Goal: Find specific page/section: Find specific page/section

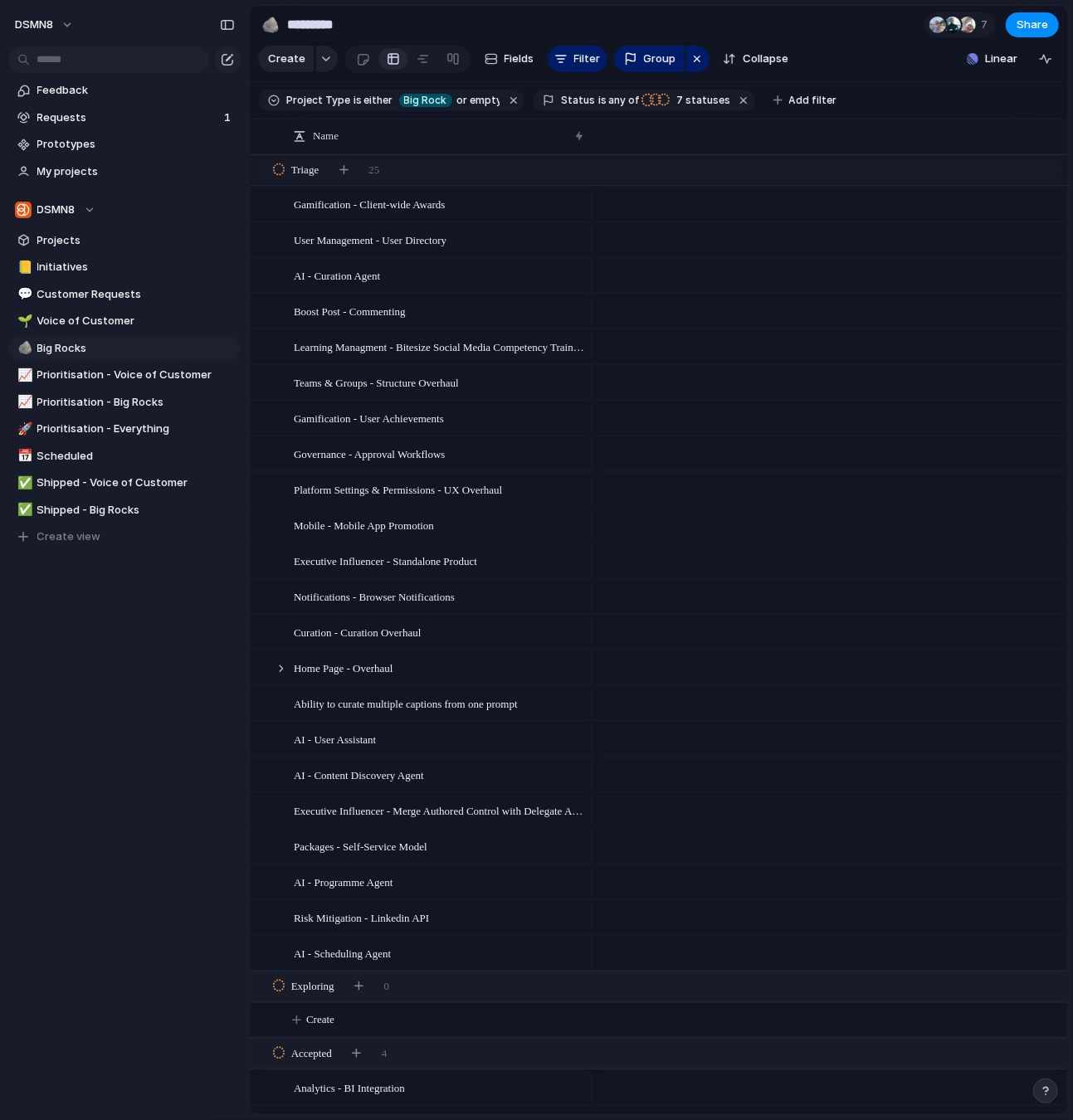
scroll to position [0, 1035]
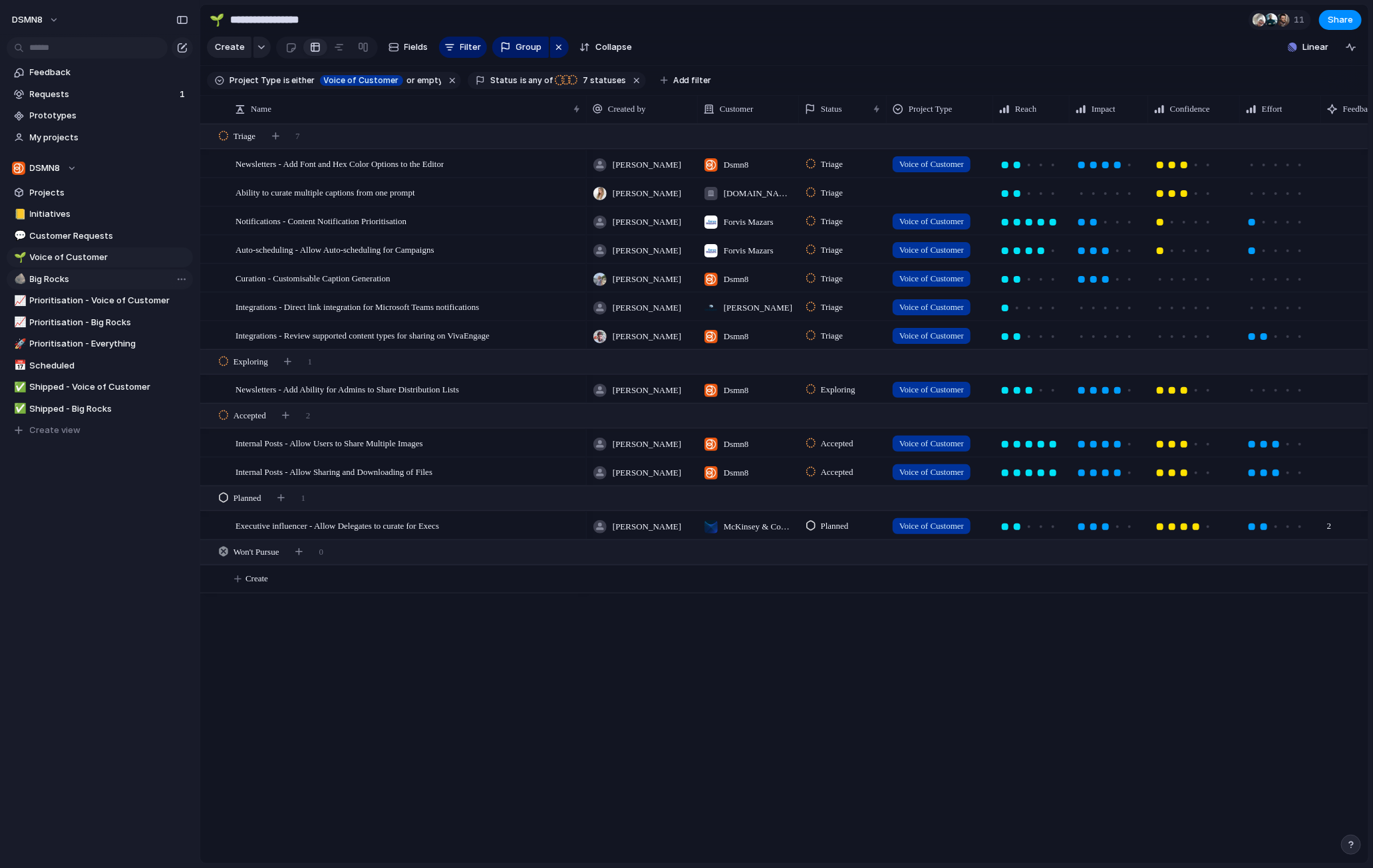
click at [63, 277] on span "Big Rocks" at bounding box center [109, 279] width 159 height 13
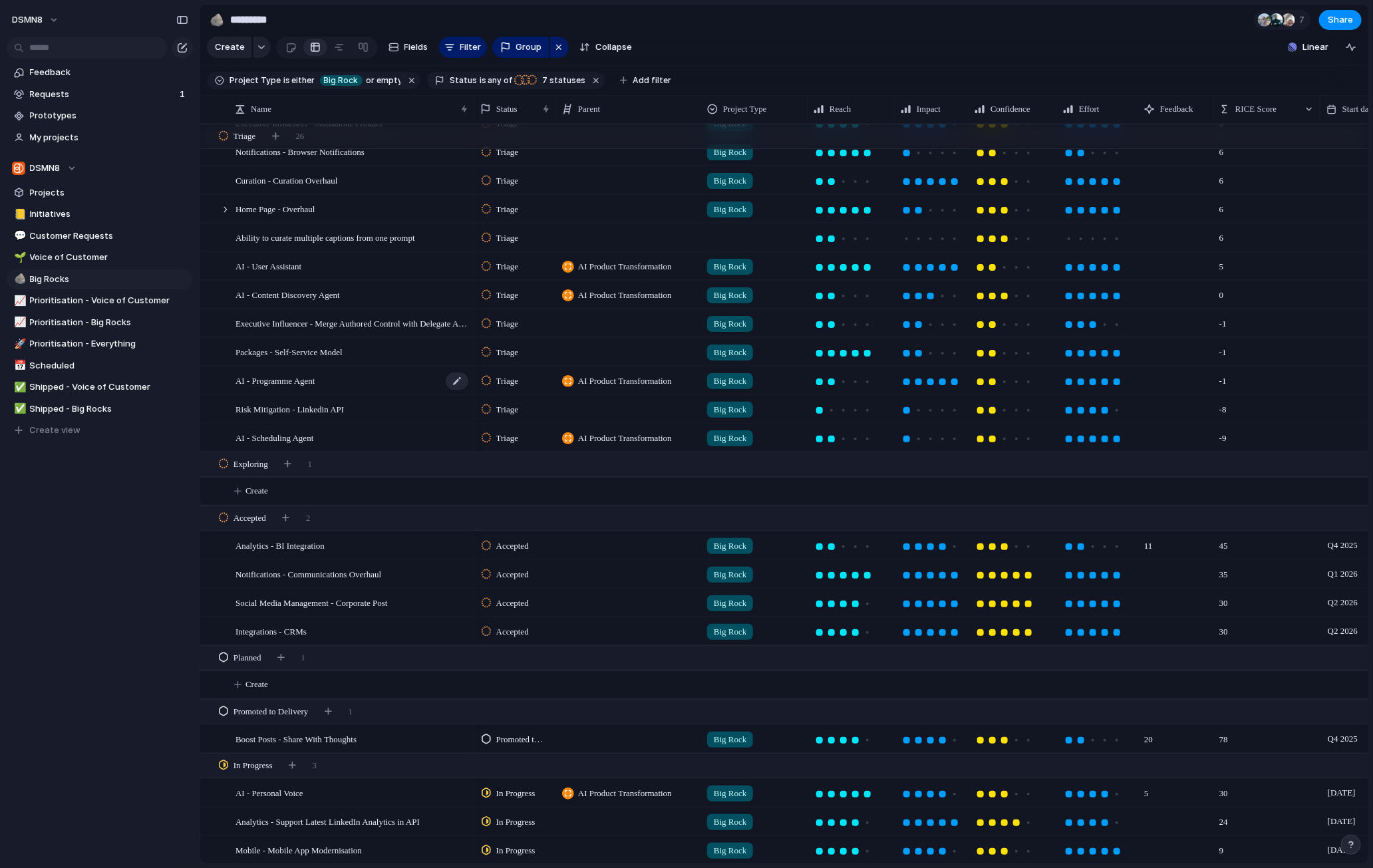
click at [351, 382] on div "AI - Programme Agent" at bounding box center [352, 381] width 234 height 28
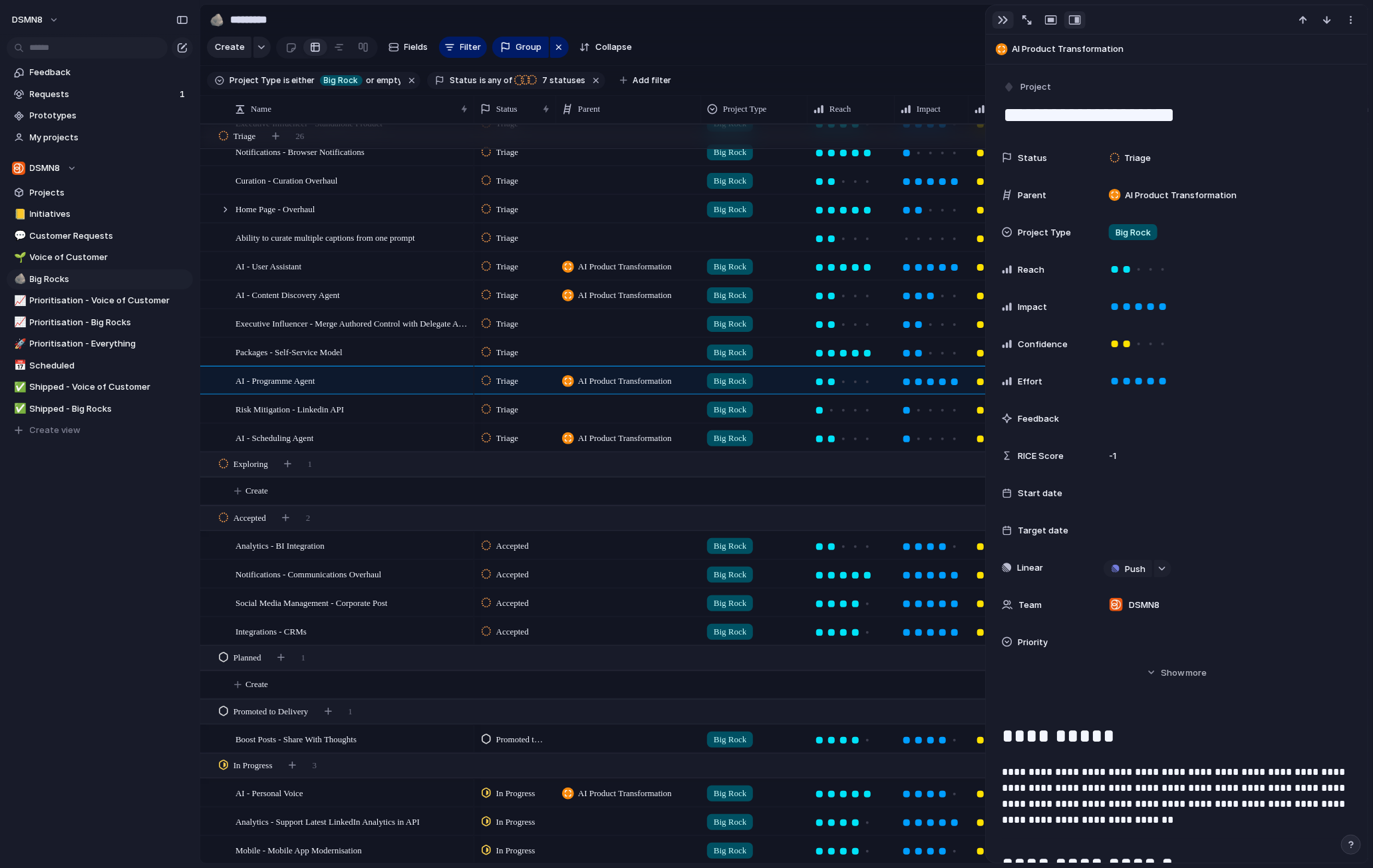
click at [946, 18] on div "button" at bounding box center [1003, 20] width 11 height 11
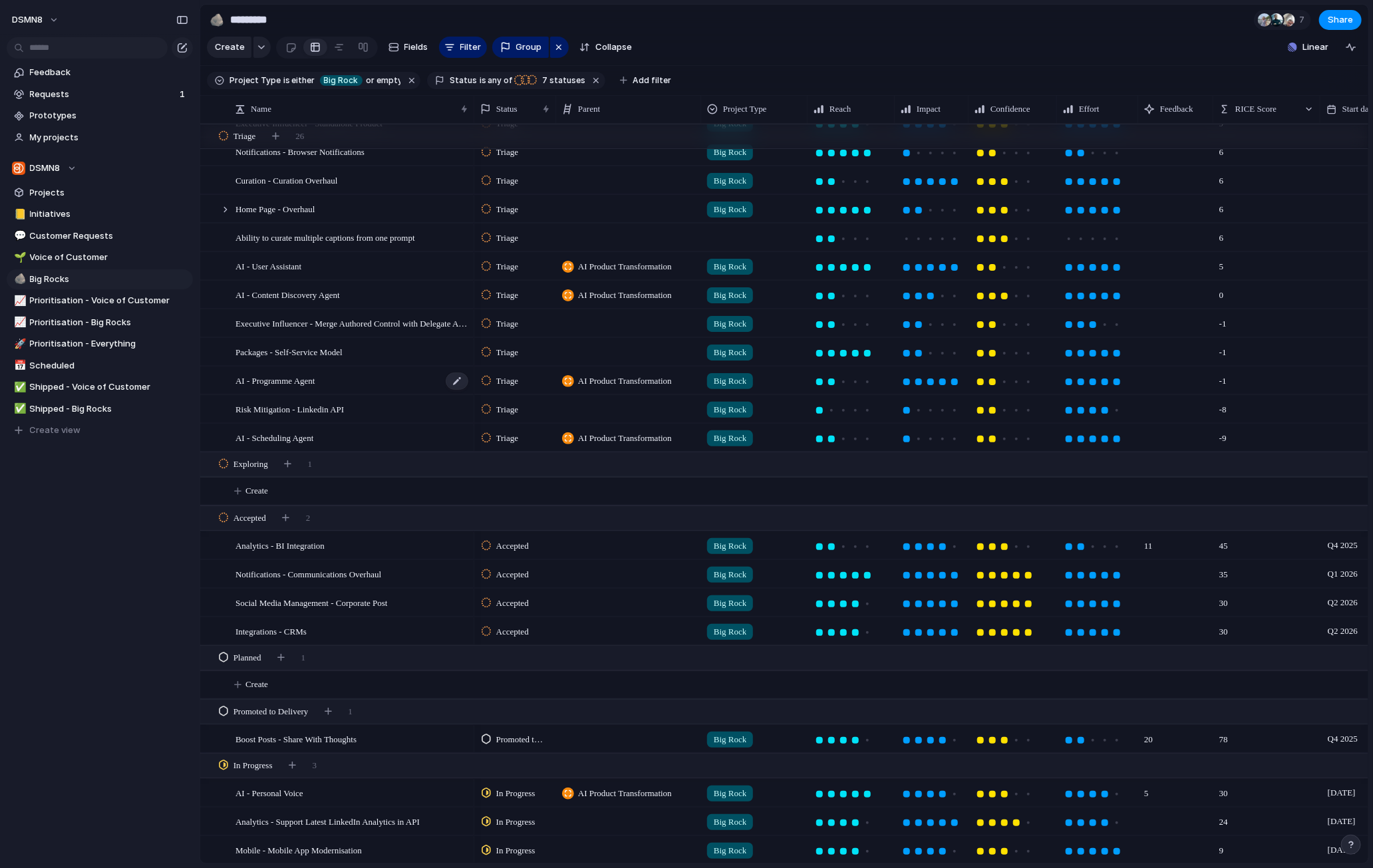
click at [344, 378] on div "AI - Programme Agent" at bounding box center [352, 381] width 234 height 28
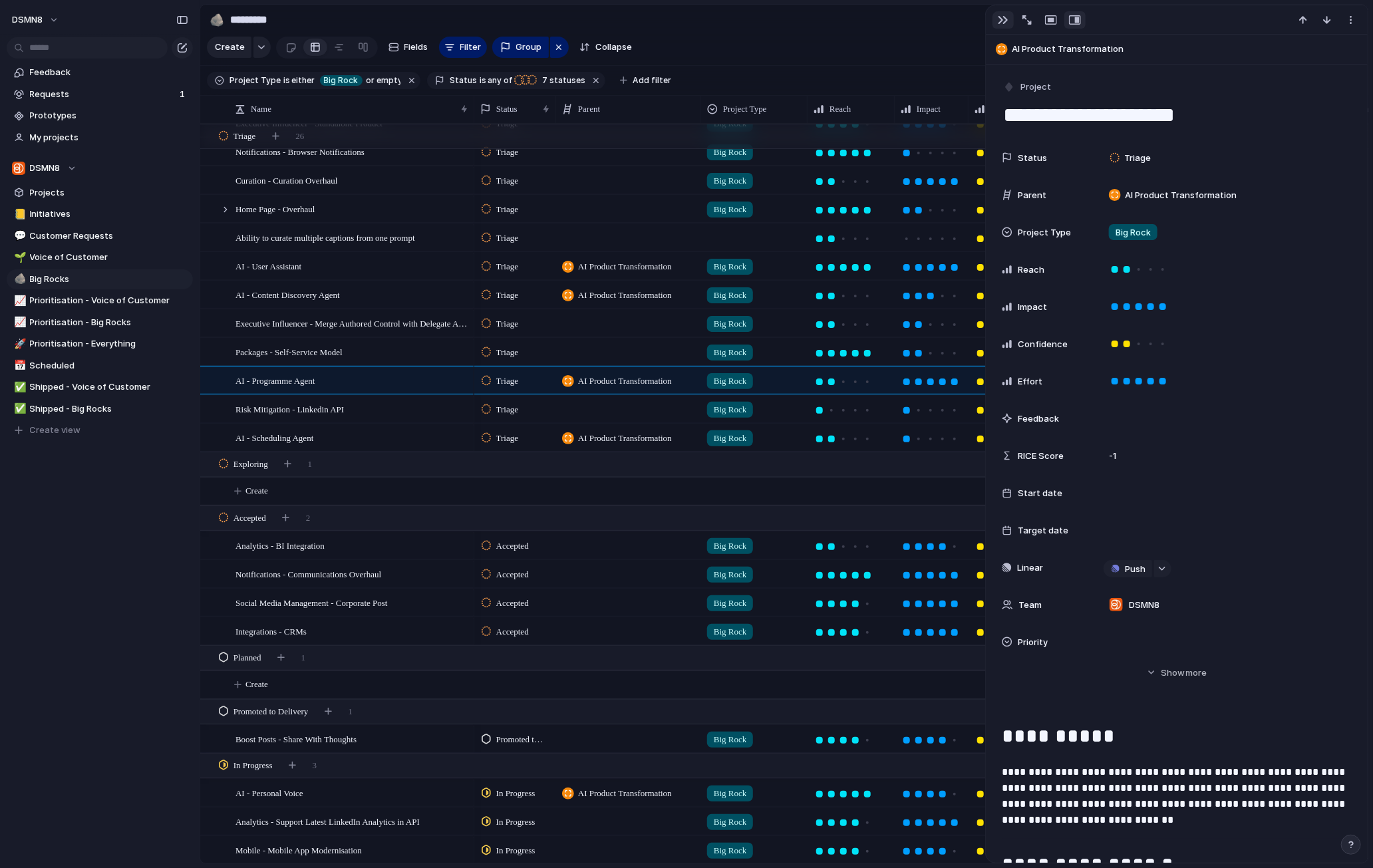
click at [946, 18] on div "button" at bounding box center [1003, 20] width 11 height 11
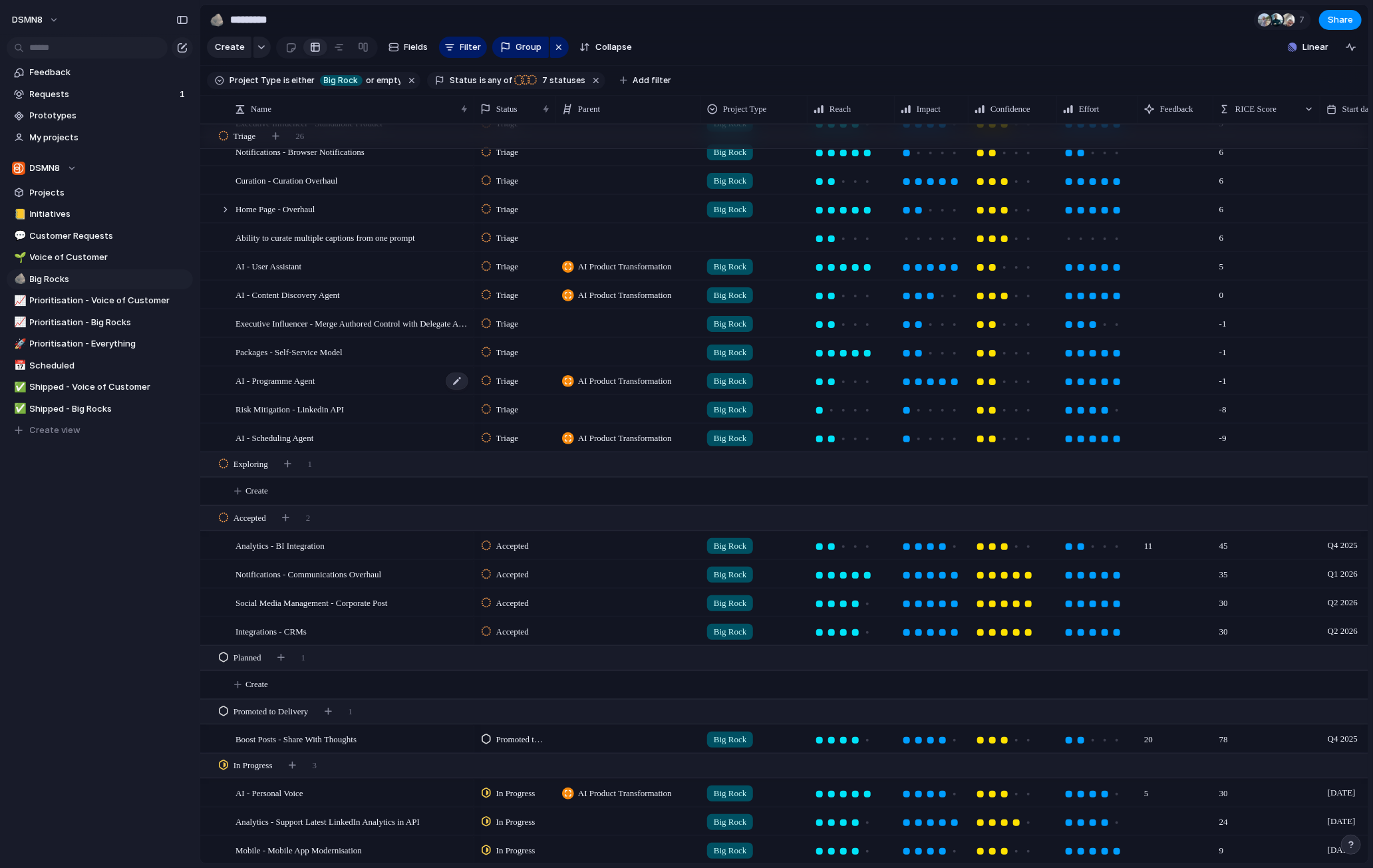
click at [342, 380] on div "AI - Programme Agent" at bounding box center [352, 381] width 234 height 28
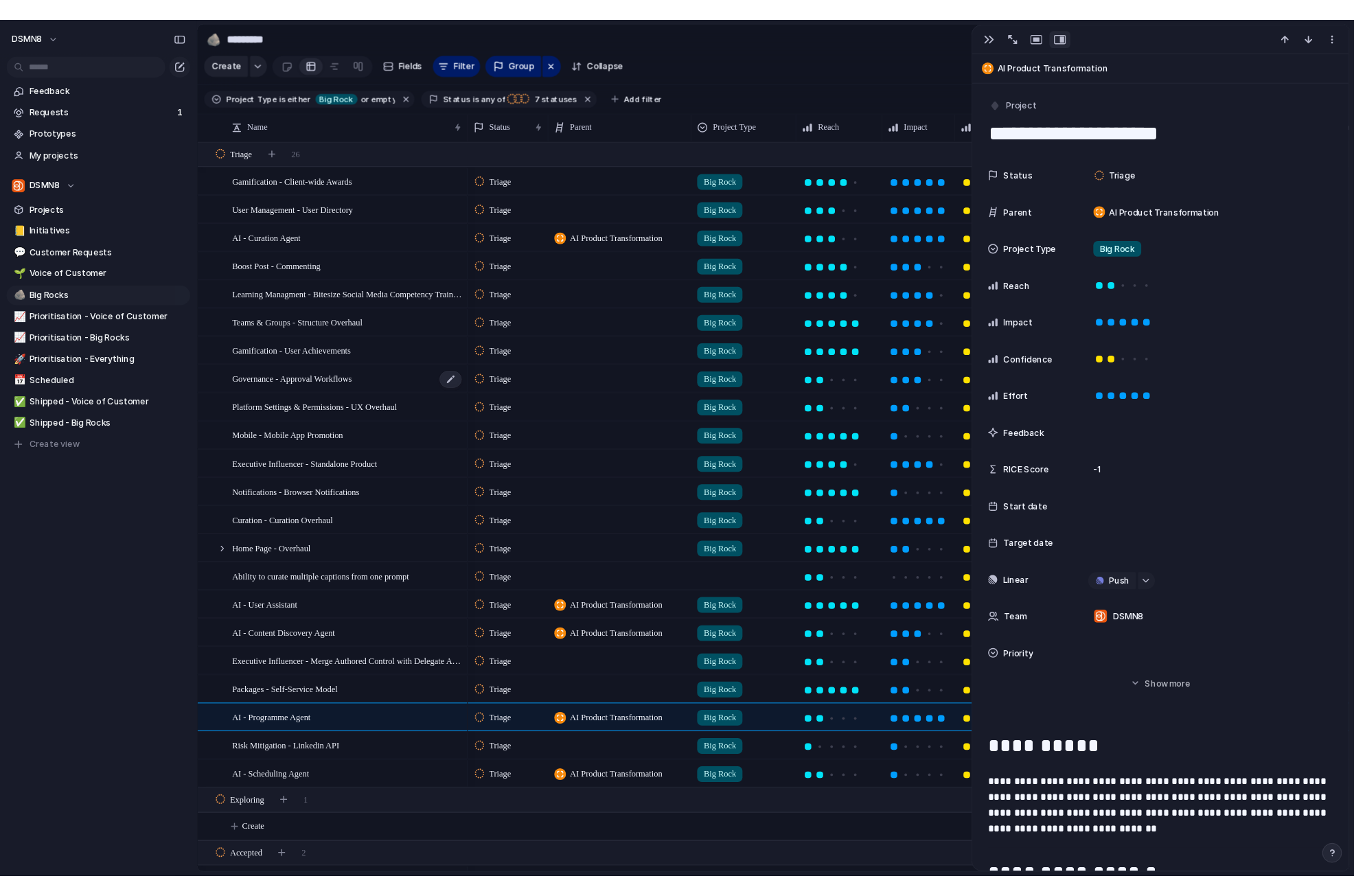
scroll to position [0, 2]
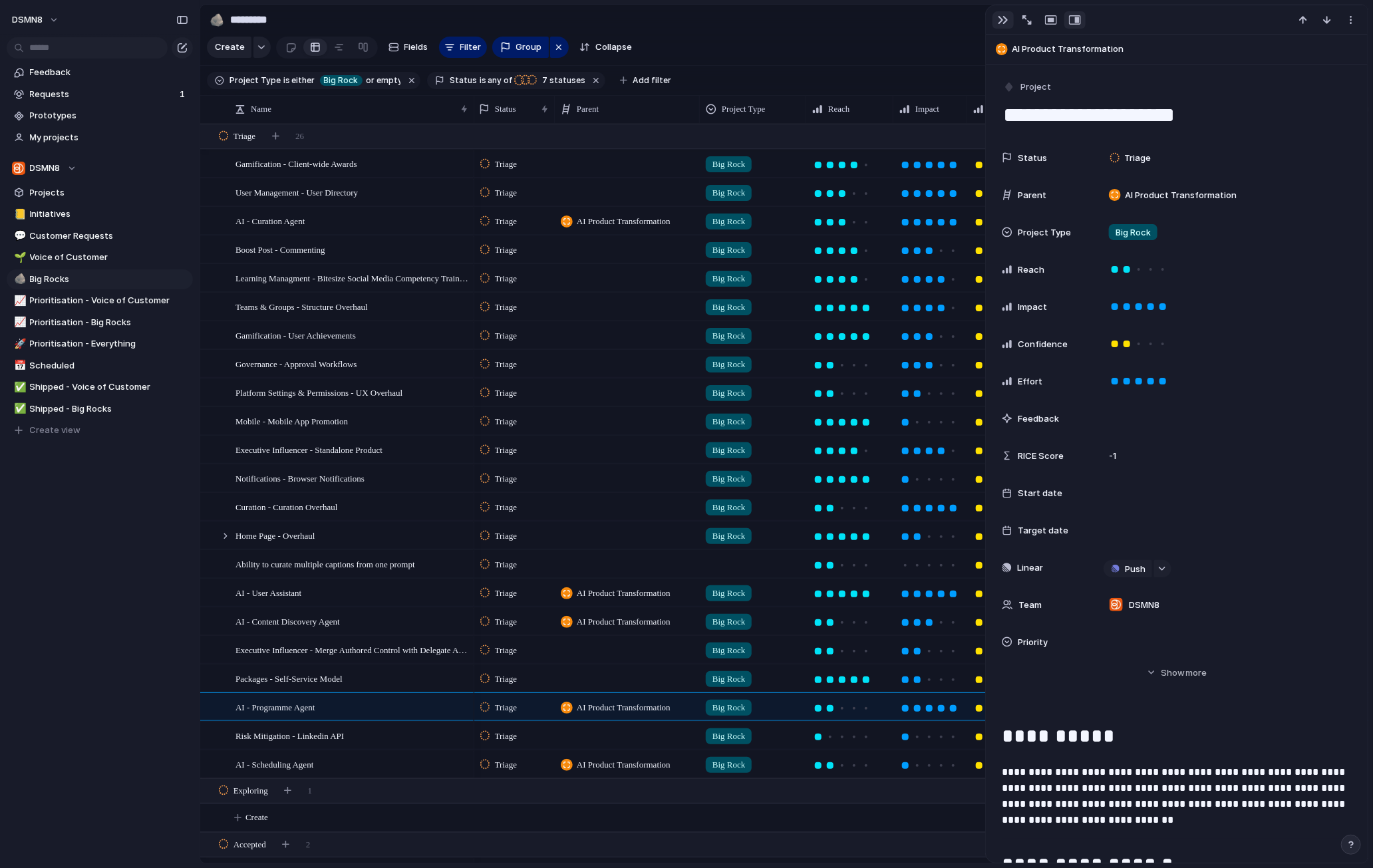
click at [946, 18] on div "button" at bounding box center [1003, 20] width 11 height 11
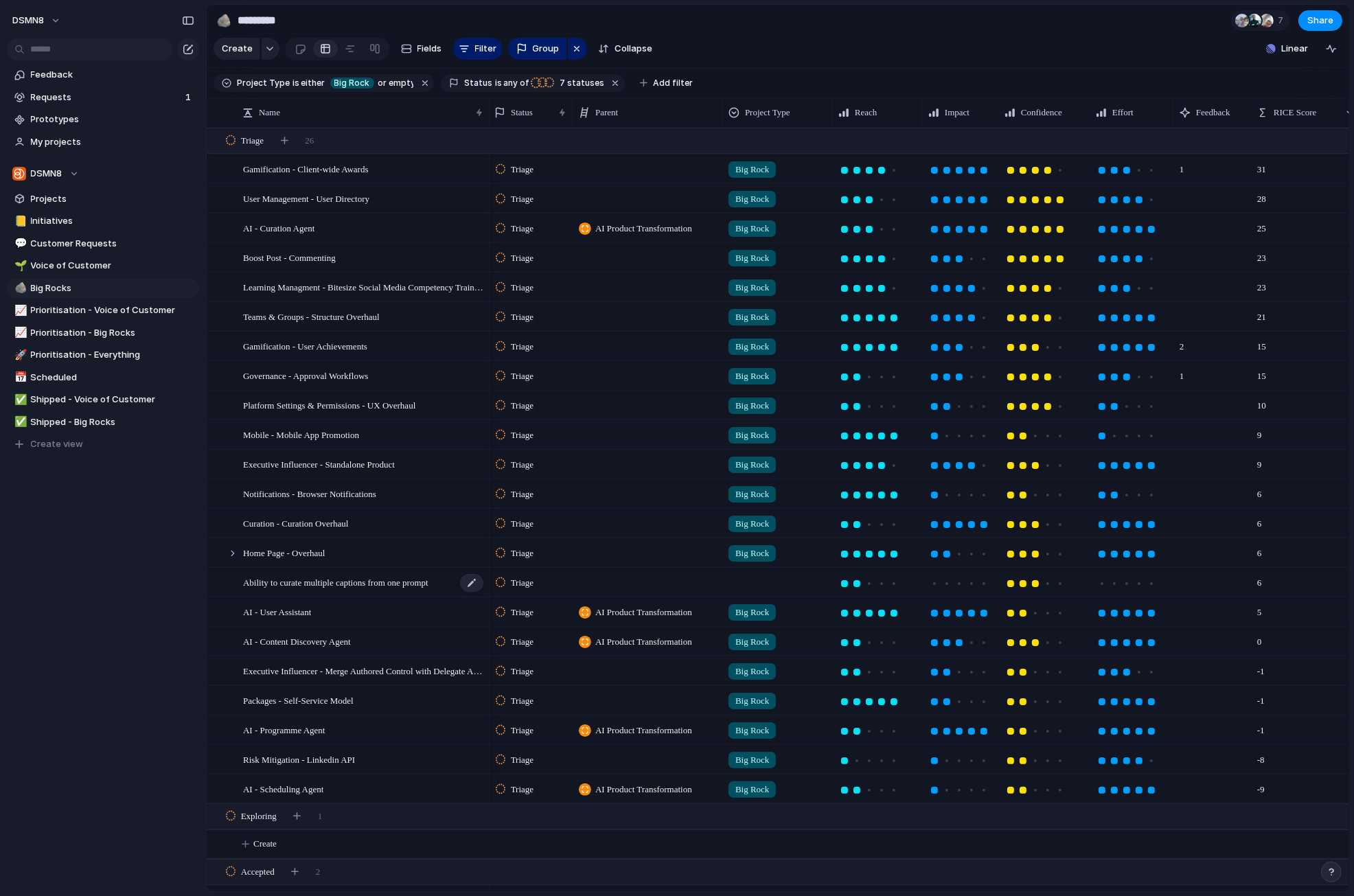
click at [413, 585] on span "Ability to curate multiple captions from one prompt" at bounding box center [335, 582] width 185 height 16
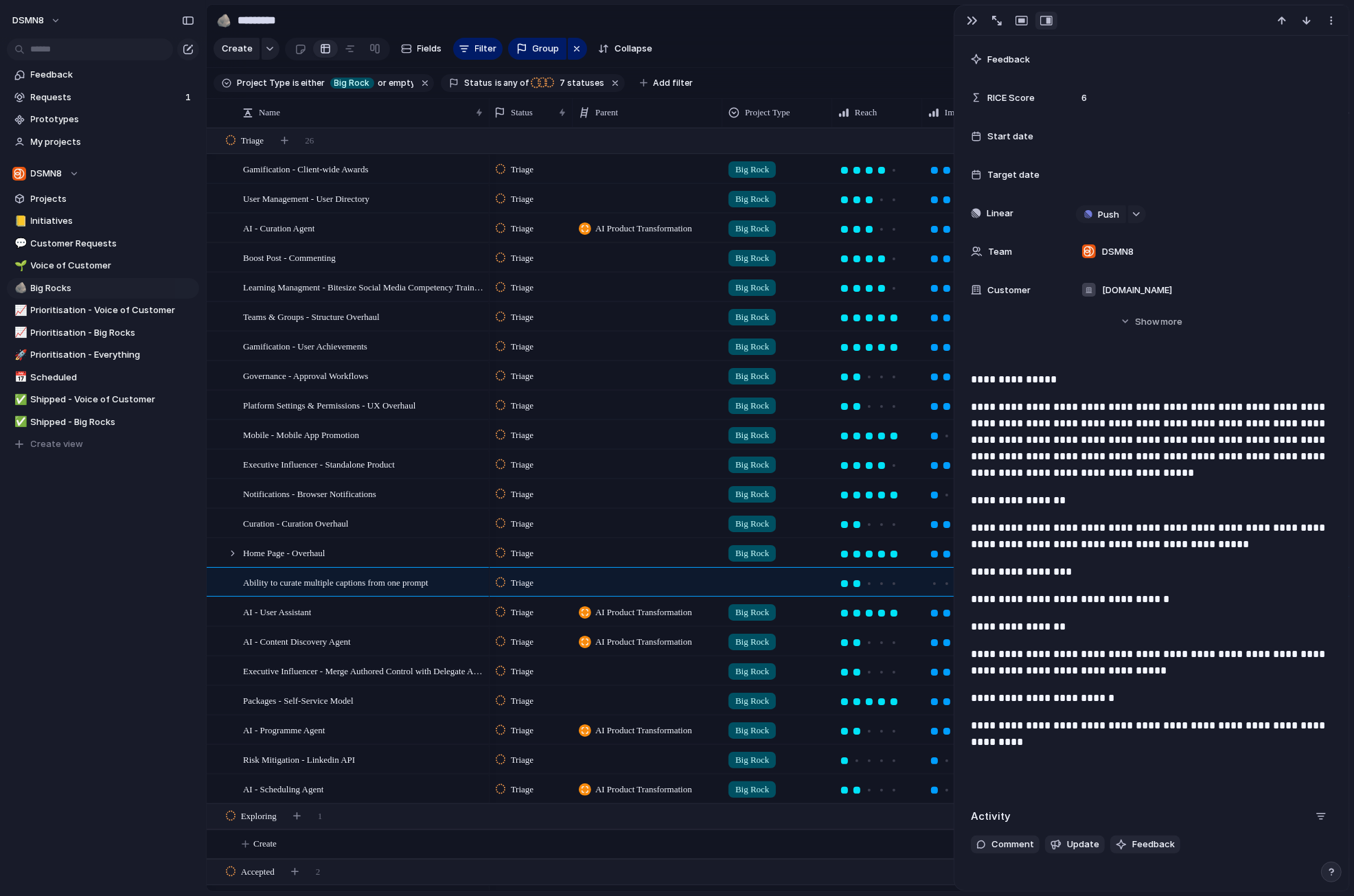
scroll to position [240, 0]
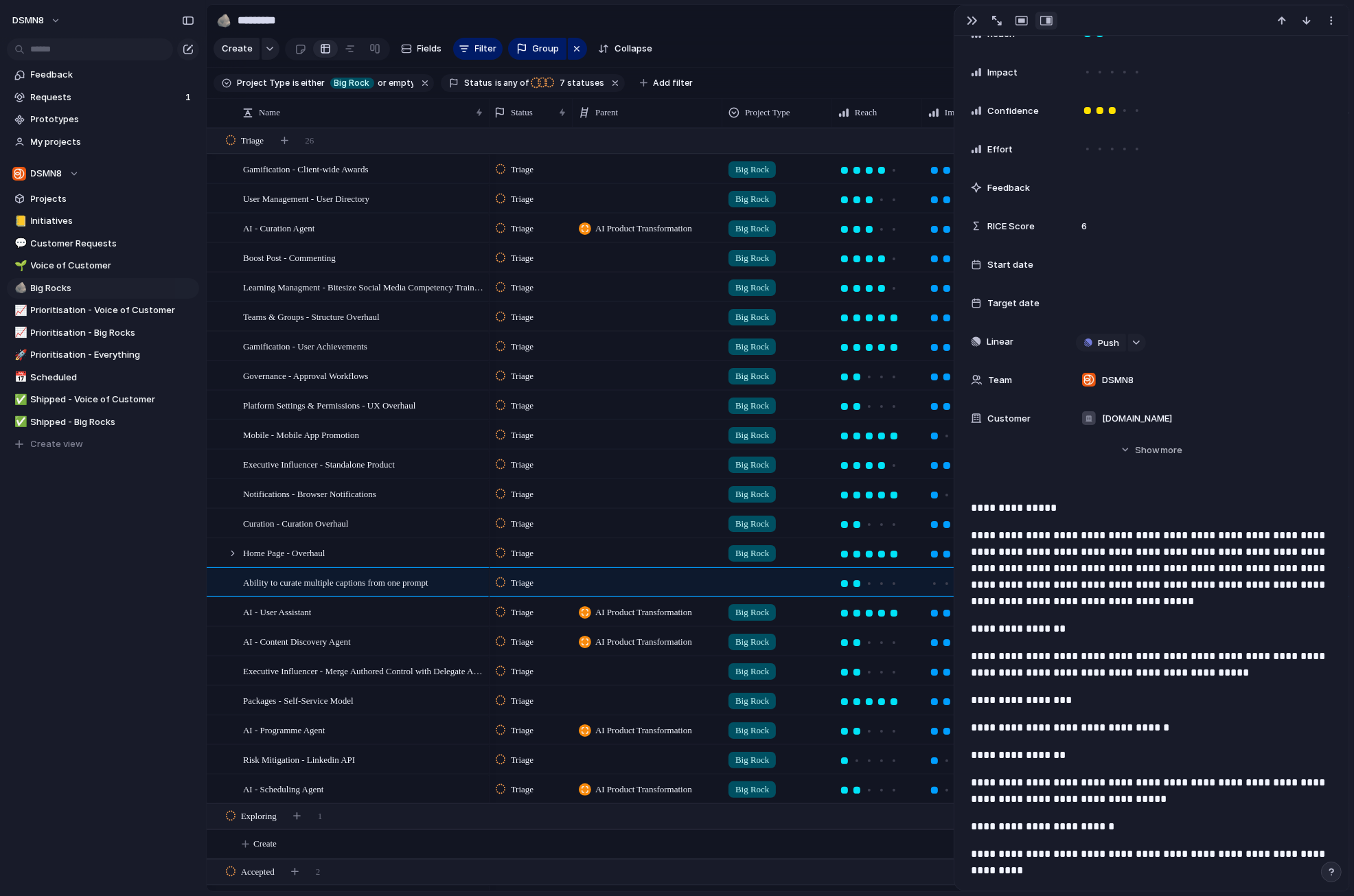
click at [741, 581] on div at bounding box center [777, 580] width 108 height 23
click at [737, 660] on div at bounding box center [736, 662] width 24 height 24
click at [144, 725] on div "Big Rock Voice of Customer Customer Request" at bounding box center [677, 448] width 1354 height 896
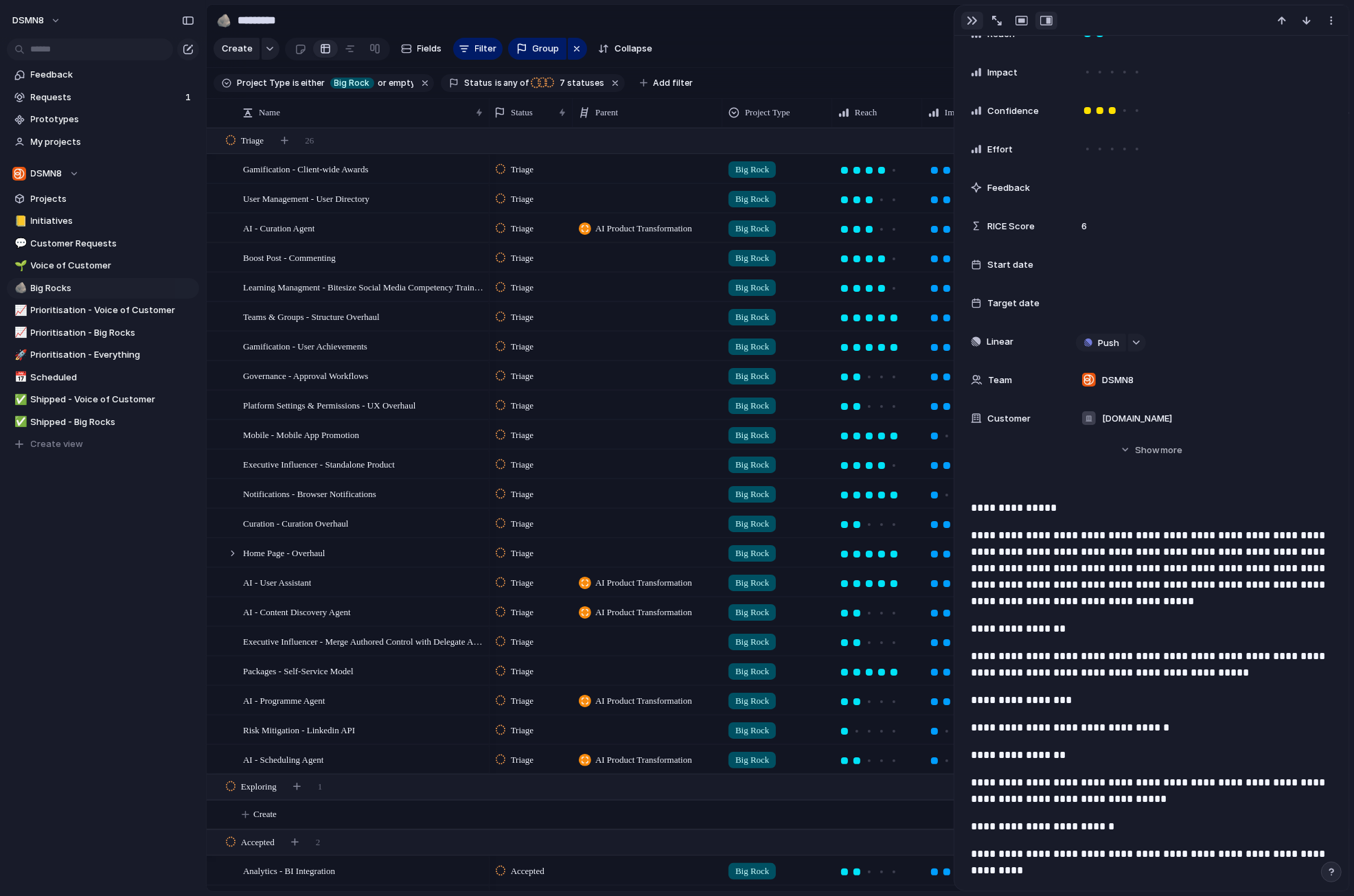
click at [970, 21] on div "button" at bounding box center [972, 21] width 11 height 11
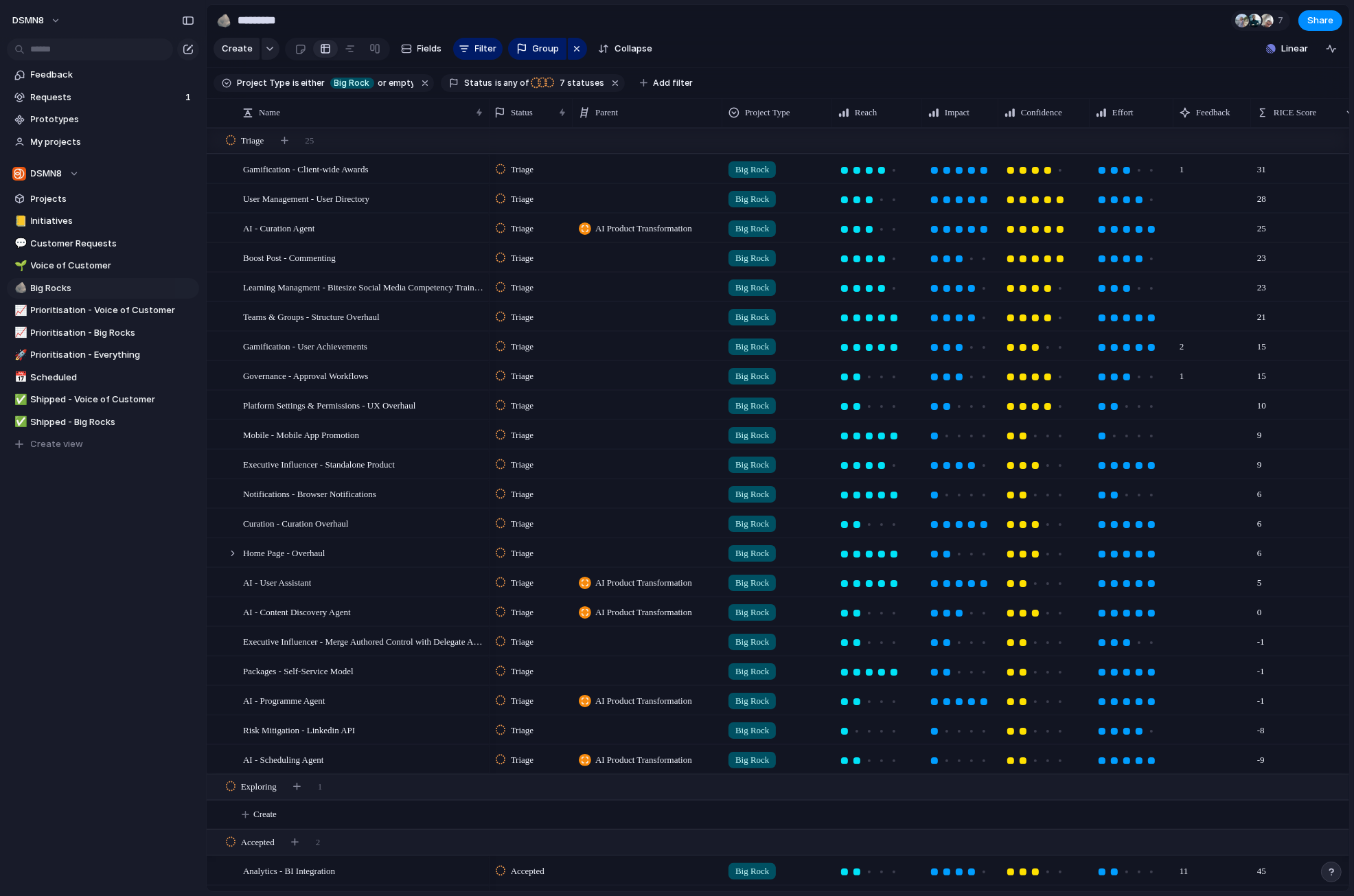
scroll to position [308, 0]
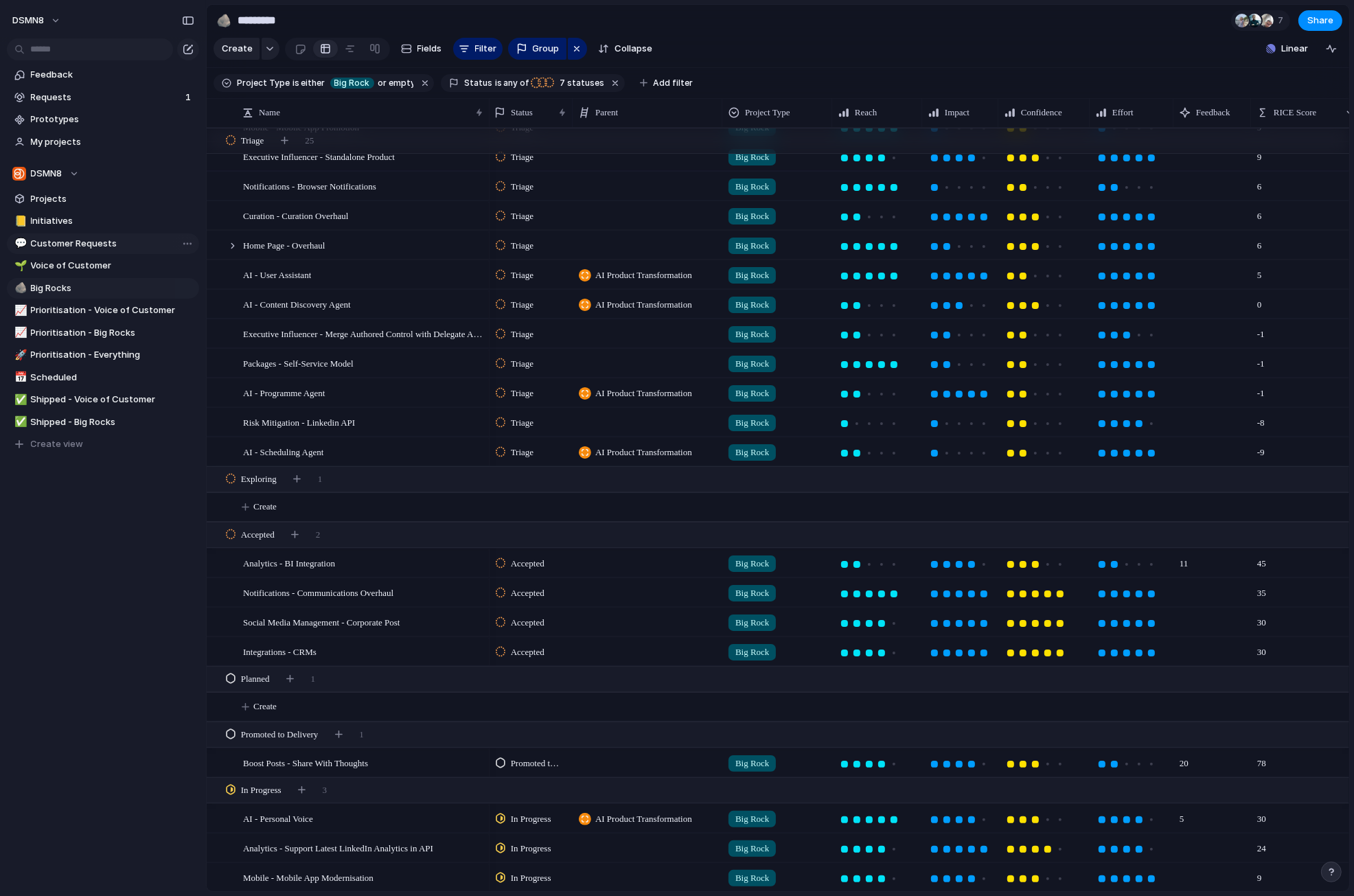
click at [85, 244] on span "Customer Requests" at bounding box center [112, 244] width 164 height 13
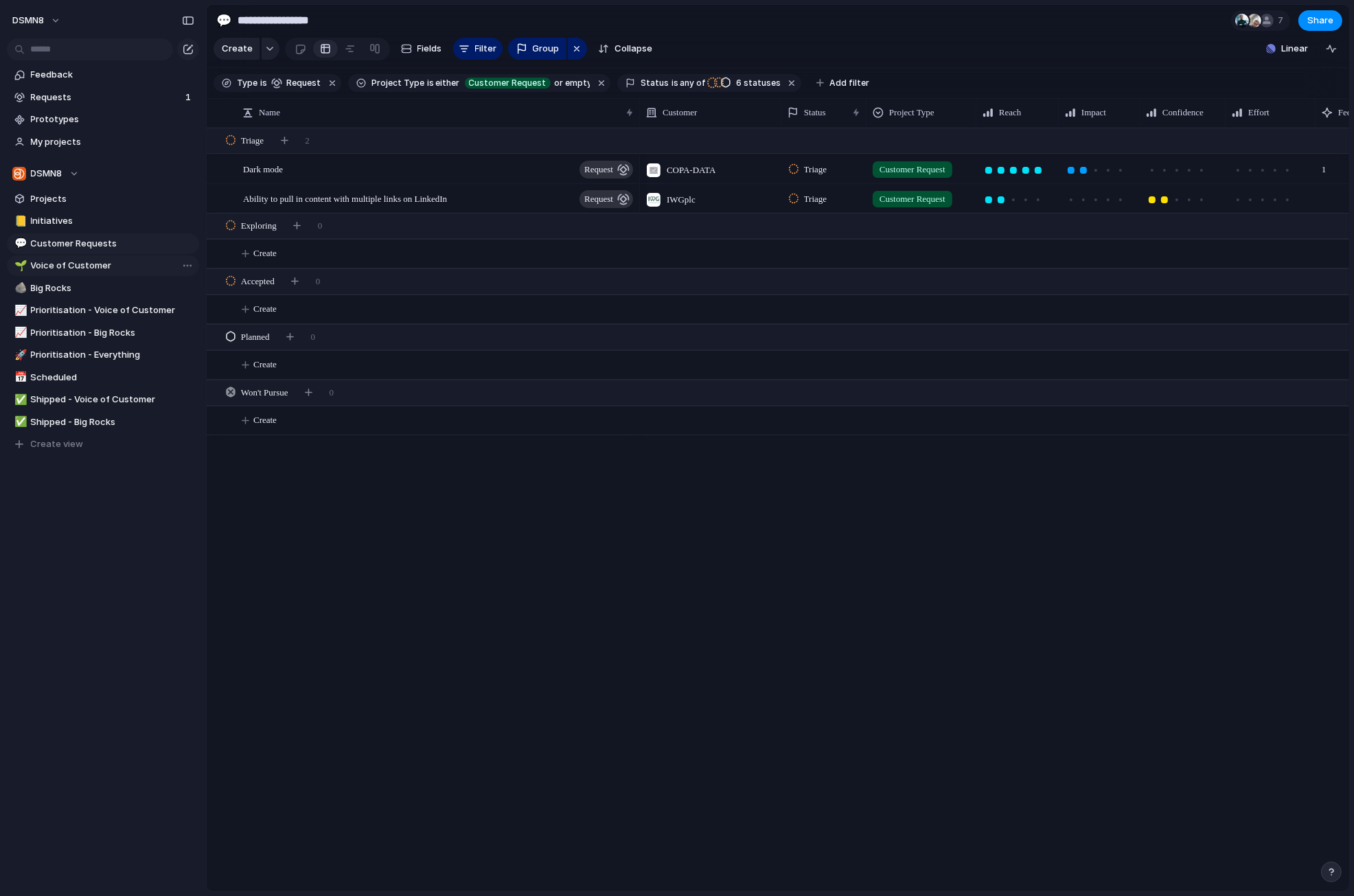
click at [84, 264] on span "Voice of Customer" at bounding box center [112, 265] width 164 height 13
type input "**********"
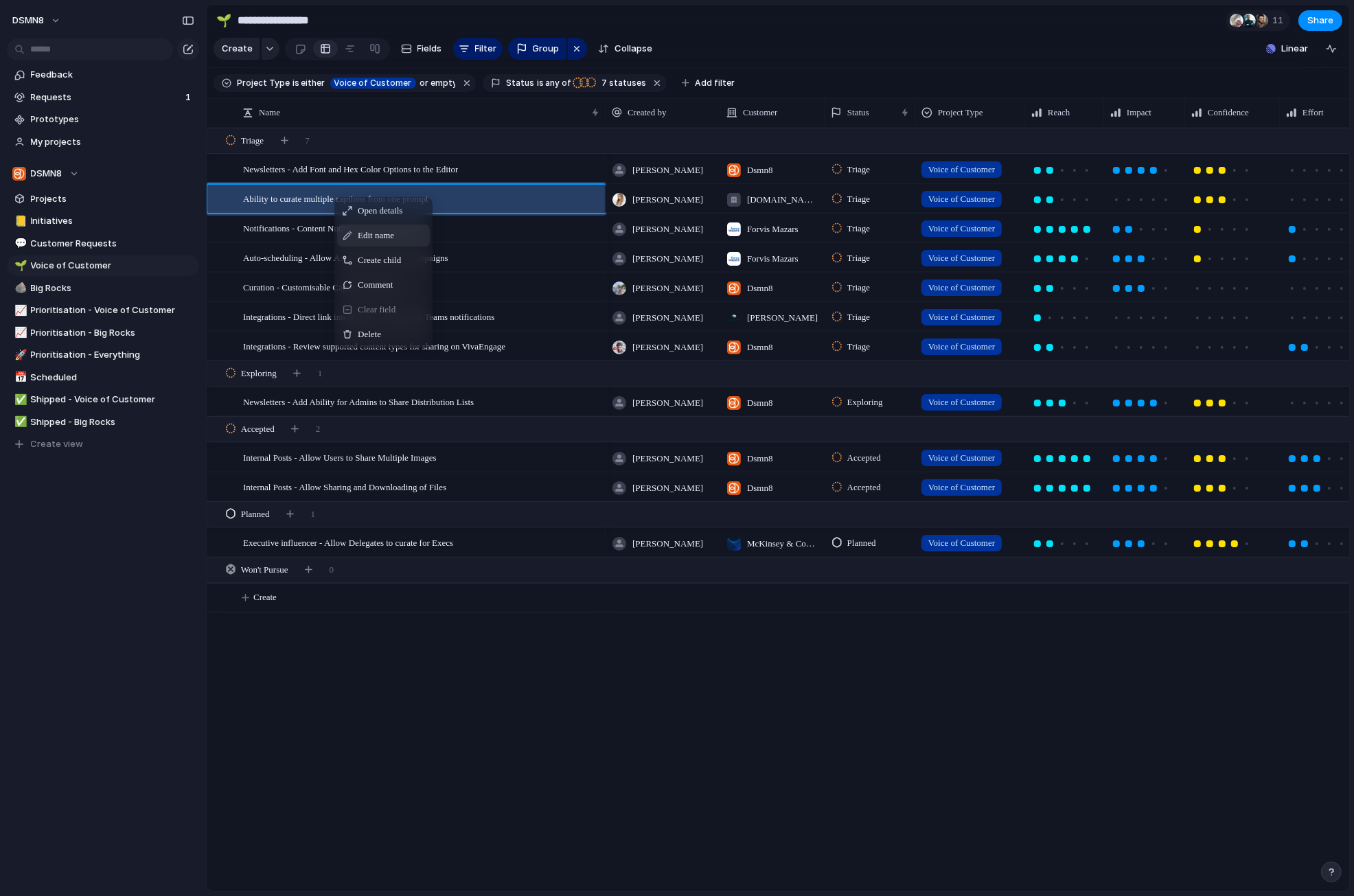
click at [382, 236] on span "Edit name" at bounding box center [376, 235] width 36 height 13
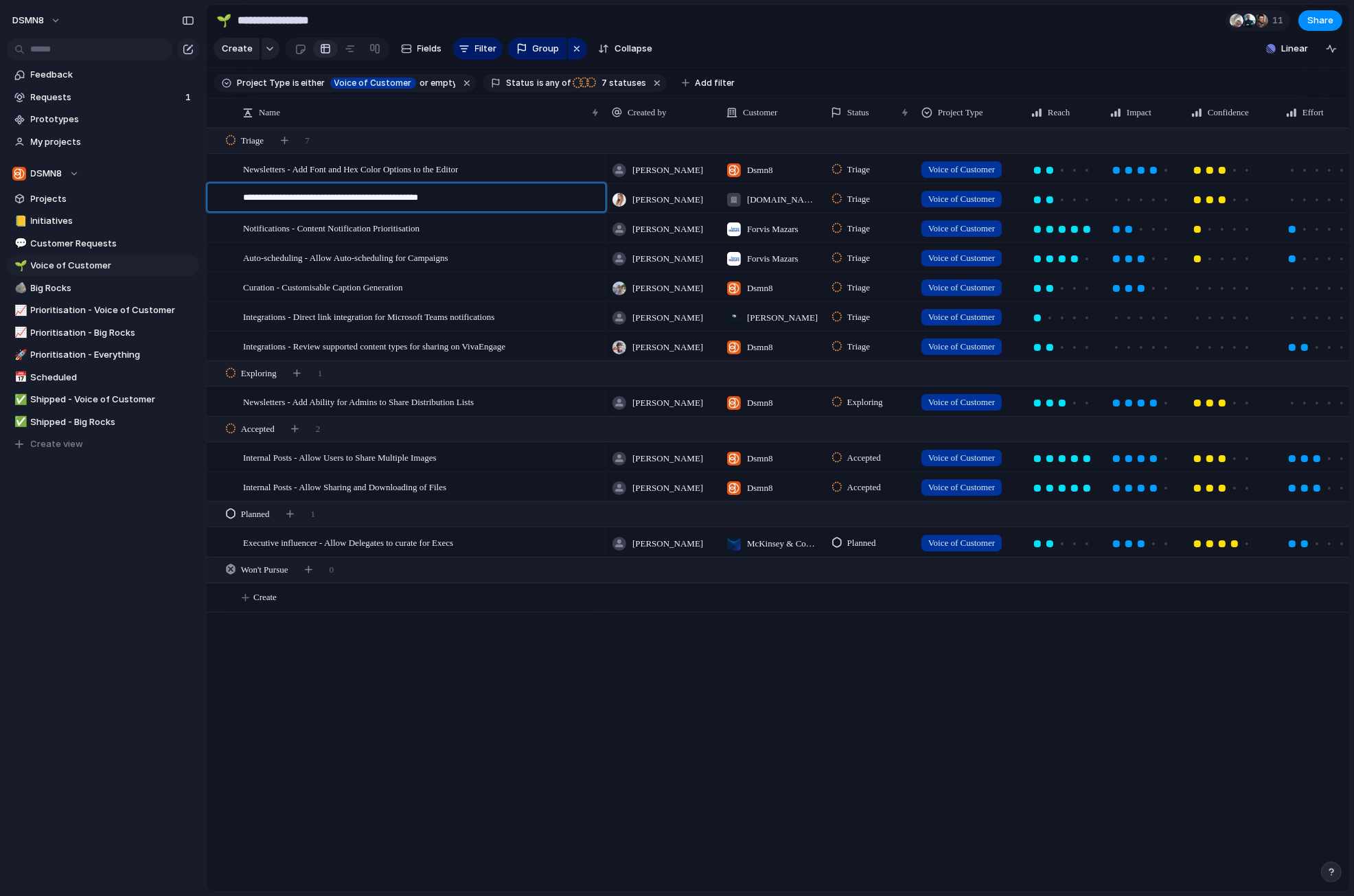
click at [245, 198] on textarea "**********" at bounding box center [419, 199] width 353 height 17
type textarea "**********"
